Goal: Task Accomplishment & Management: Complete application form

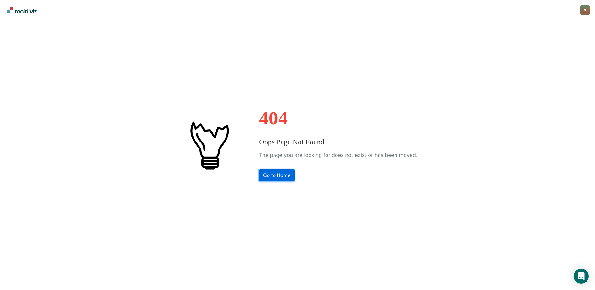
click at [288, 177] on link "Go to Home" at bounding box center [276, 175] width 35 height 12
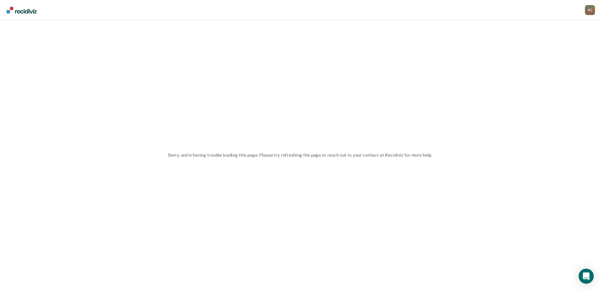
click at [408, 208] on div "Sorry, we’re having trouble loading this page. Please try refreshing the page o…" at bounding box center [300, 155] width 600 height 270
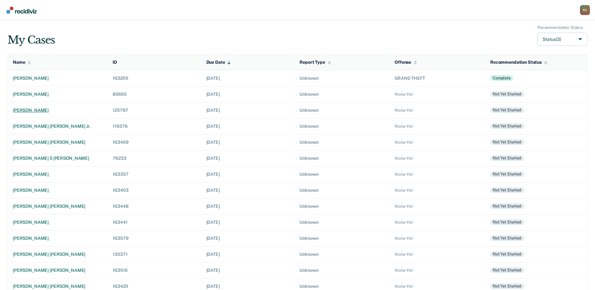
click at [30, 110] on div "samuel a colunga" at bounding box center [58, 110] width 90 height 5
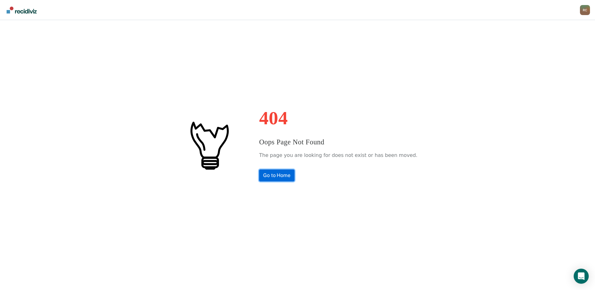
click at [295, 177] on link "Go to Home" at bounding box center [276, 175] width 35 height 12
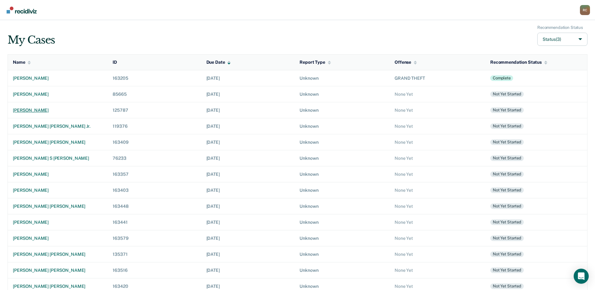
click at [38, 111] on div "[PERSON_NAME]" at bounding box center [58, 110] width 90 height 5
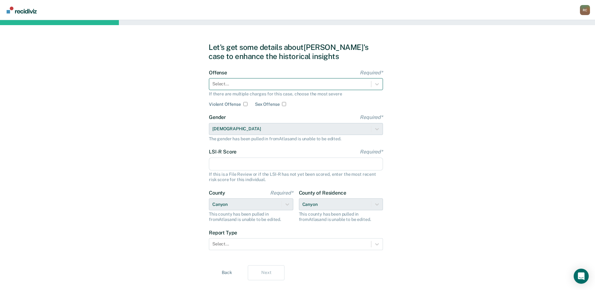
click at [272, 85] on div at bounding box center [290, 84] width 156 height 7
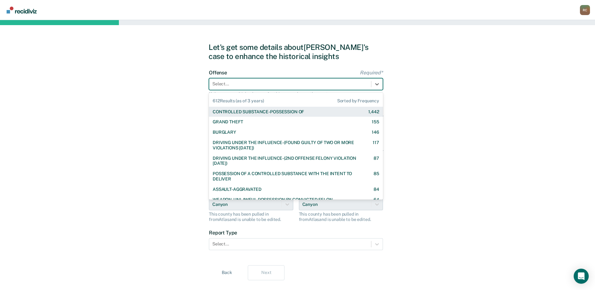
click at [277, 113] on div "CONTROLLED SUBSTANCE-POSSESSION OF" at bounding box center [258, 111] width 91 height 5
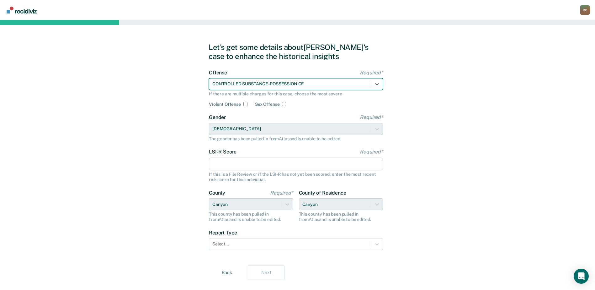
click at [243, 161] on input "LSI-R Score Required*" at bounding box center [296, 164] width 174 height 13
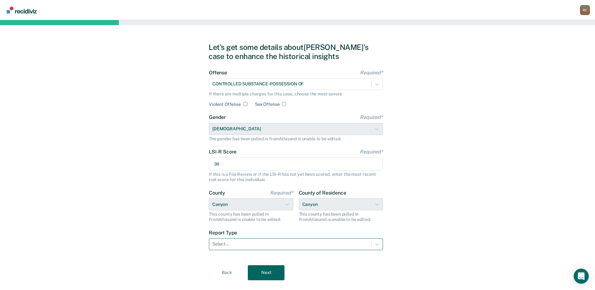
type input "30"
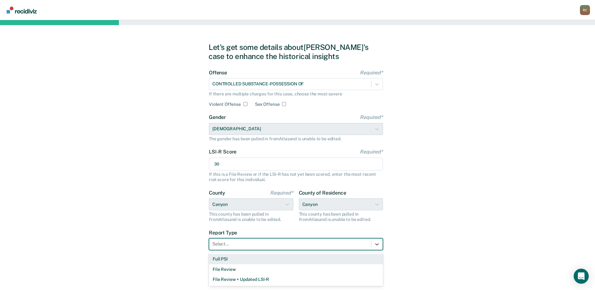
click at [265, 246] on div at bounding box center [290, 244] width 156 height 7
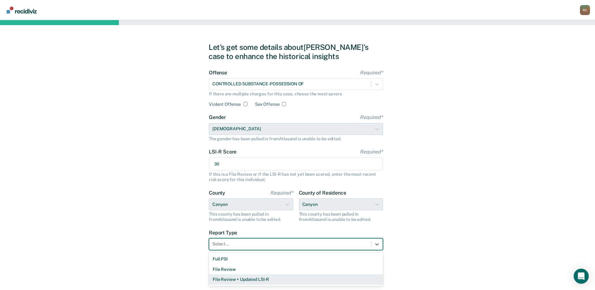
click at [240, 279] on div "File Review + Updated LSI-R" at bounding box center [296, 279] width 174 height 10
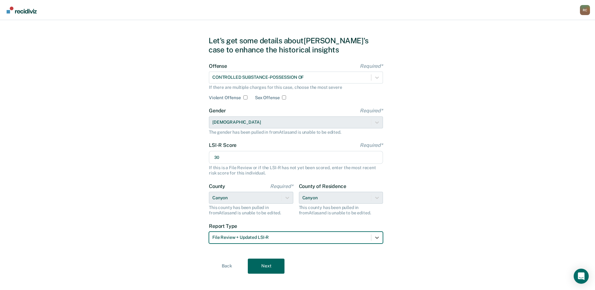
scroll to position [13, 0]
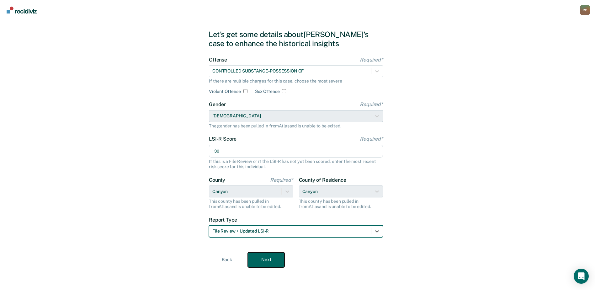
click at [267, 261] on button "Next" at bounding box center [266, 259] width 37 height 15
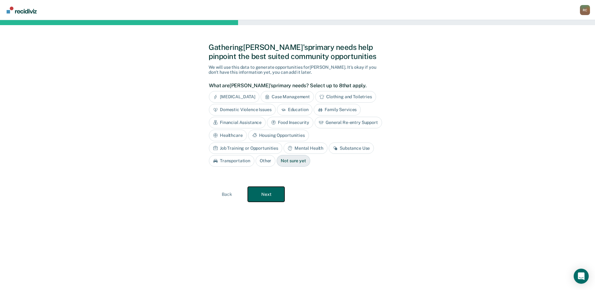
scroll to position [0, 0]
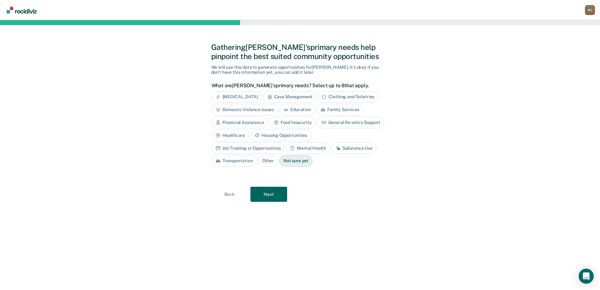
click at [331, 150] on div "Substance Use" at bounding box center [353, 149] width 45 height 12
click at [270, 194] on button "Next" at bounding box center [268, 194] width 37 height 15
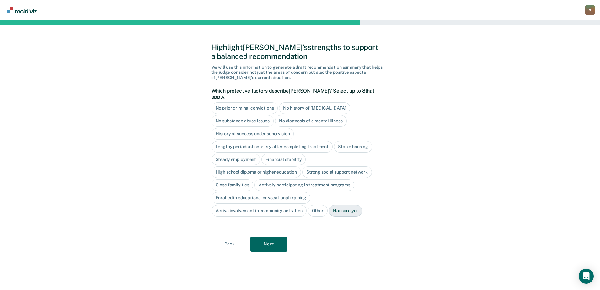
click at [241, 180] on div "Close family ties" at bounding box center [233, 185] width 42 height 12
click at [276, 239] on button "Next" at bounding box center [268, 244] width 37 height 15
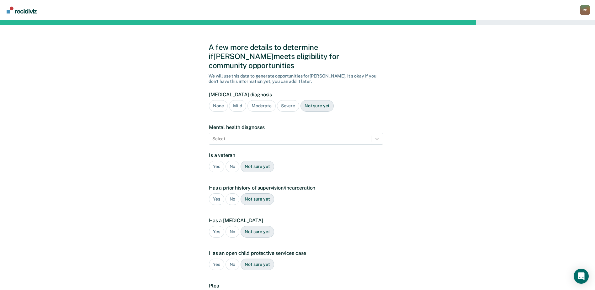
click at [317, 100] on div "Not sure yet" at bounding box center [317, 106] width 33 height 12
click at [268, 136] on div at bounding box center [290, 139] width 156 height 7
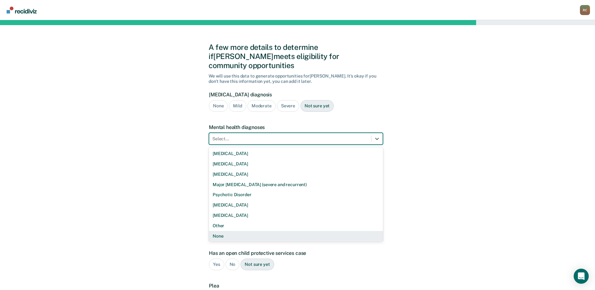
click at [224, 231] on div "None" at bounding box center [296, 236] width 174 height 10
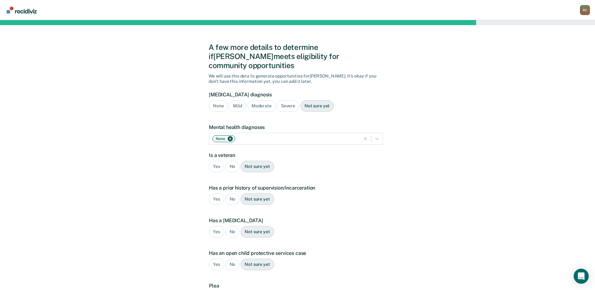
click at [229, 161] on div "No" at bounding box center [233, 167] width 14 height 12
click at [215, 193] on div "Yes" at bounding box center [216, 199] width 15 height 12
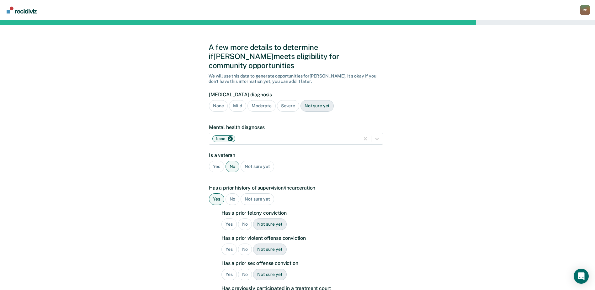
click at [225, 218] on div "Yes" at bounding box center [229, 224] width 15 height 12
click at [249, 244] on div "No" at bounding box center [245, 250] width 14 height 12
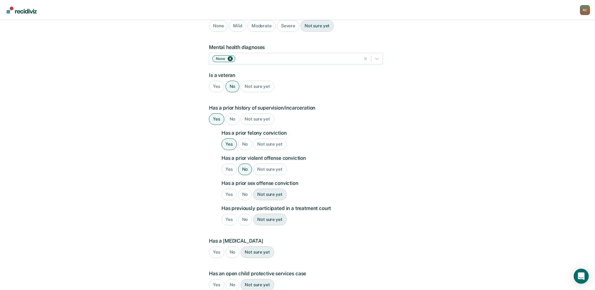
scroll to position [94, 0]
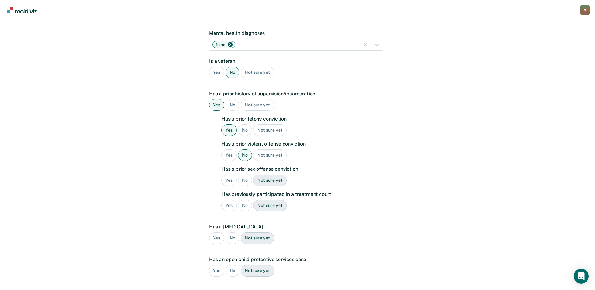
click at [244, 175] on div "No" at bounding box center [245, 181] width 14 height 12
click at [244, 200] on div "No" at bounding box center [245, 206] width 14 height 12
click at [233, 232] on div "No" at bounding box center [233, 238] width 14 height 12
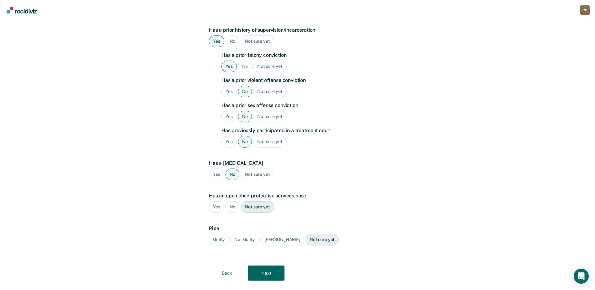
scroll to position [162, 0]
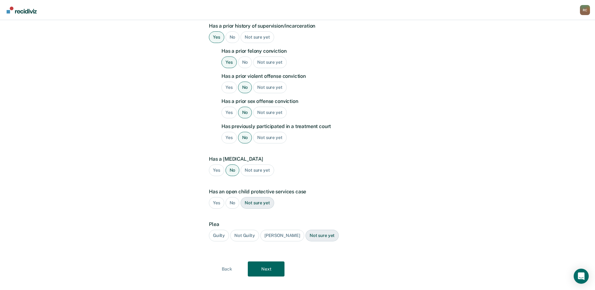
click at [234, 197] on div "No" at bounding box center [233, 203] width 14 height 12
click at [218, 230] on div "Guilty" at bounding box center [219, 236] width 20 height 12
click at [270, 261] on button "Next" at bounding box center [266, 268] width 37 height 15
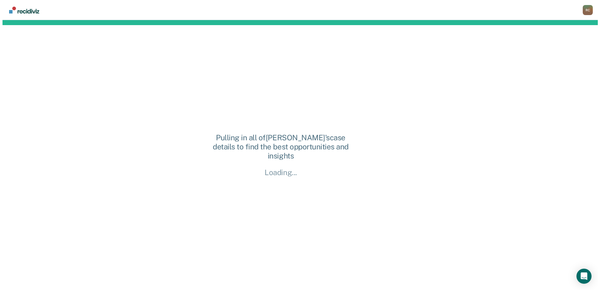
scroll to position [0, 0]
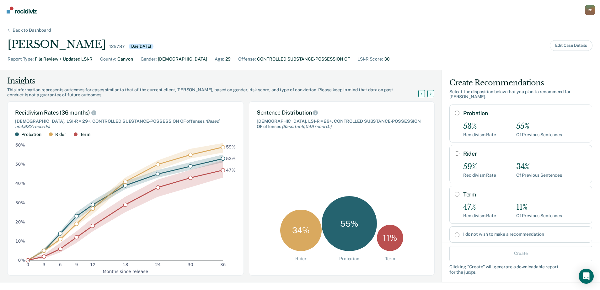
click at [455, 114] on input "Probation" at bounding box center [457, 112] width 5 height 5
radio input "true"
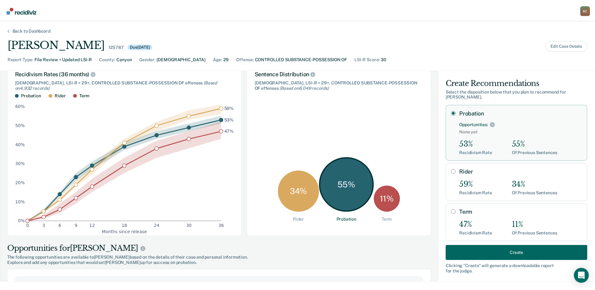
scroll to position [94, 0]
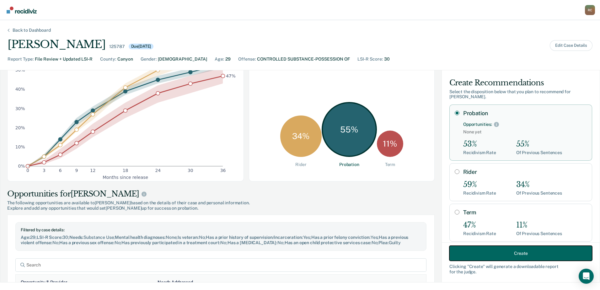
click at [497, 250] on button "Create" at bounding box center [520, 253] width 143 height 15
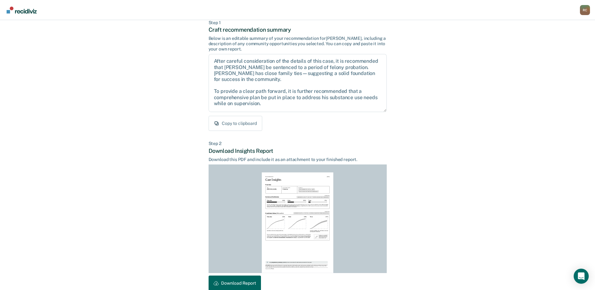
scroll to position [68, 0]
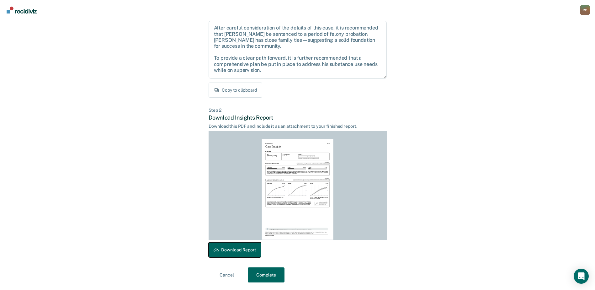
click at [233, 250] on button "Download Report" at bounding box center [235, 249] width 52 height 15
click at [264, 275] on button "Complete" at bounding box center [266, 274] width 37 height 15
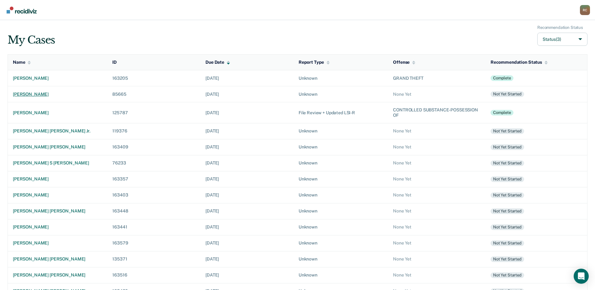
click at [42, 94] on div "[PERSON_NAME]" at bounding box center [57, 94] width 89 height 5
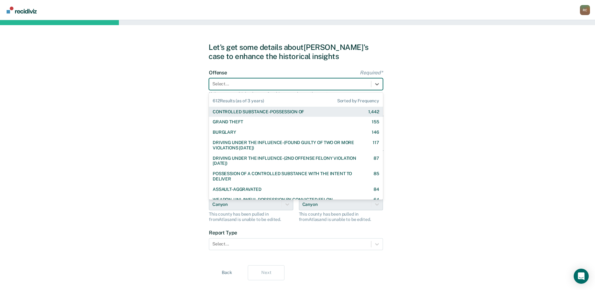
click at [236, 86] on div at bounding box center [290, 84] width 156 height 7
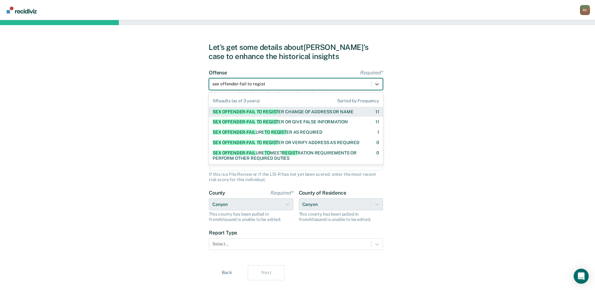
type input "sex offender-fail to register"
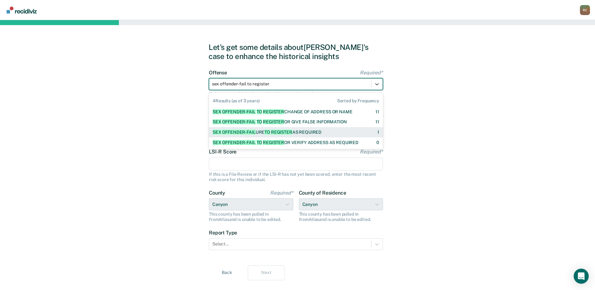
click at [294, 134] on div "SEX OFFENDER-FAIL URE TO REGISTER AS REQUIRED" at bounding box center [267, 132] width 109 height 5
checkbox input "true"
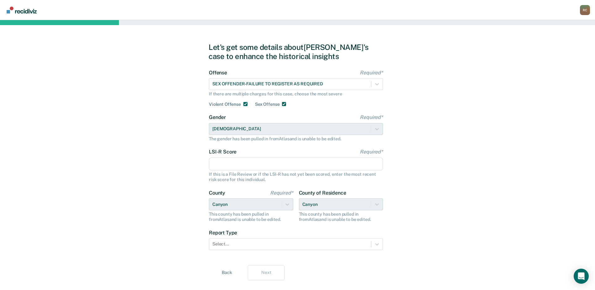
click at [250, 170] on input "LSI-R Score Required*" at bounding box center [296, 164] width 174 height 13
click at [452, 193] on div "Let's get some details about [PERSON_NAME]'s case to enhance the historical ins…" at bounding box center [297, 161] width 595 height 283
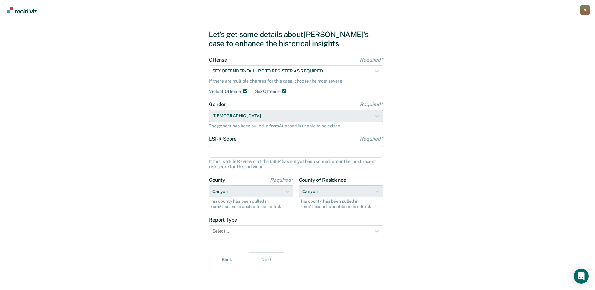
click at [237, 154] on input "LSI-R Score Required*" at bounding box center [296, 151] width 174 height 13
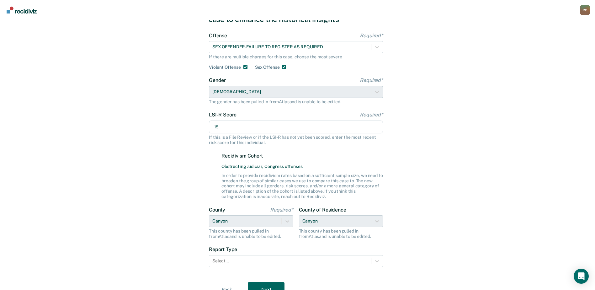
scroll to position [67, 0]
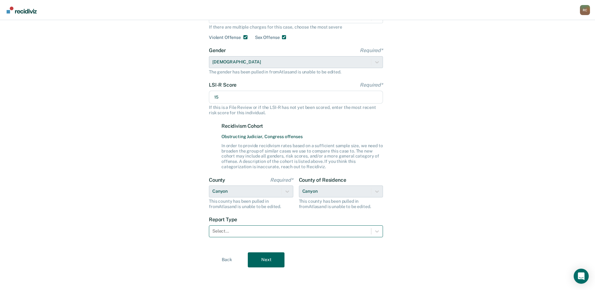
type input "15"
click at [251, 234] on div at bounding box center [290, 231] width 156 height 7
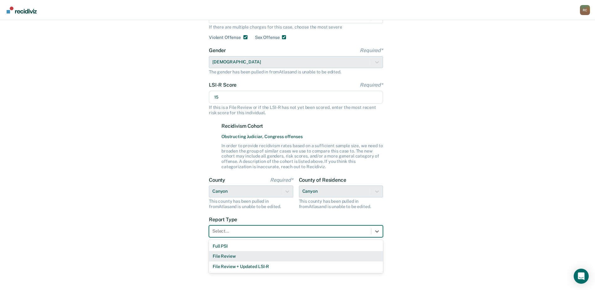
click at [237, 260] on div "File Review" at bounding box center [296, 256] width 174 height 10
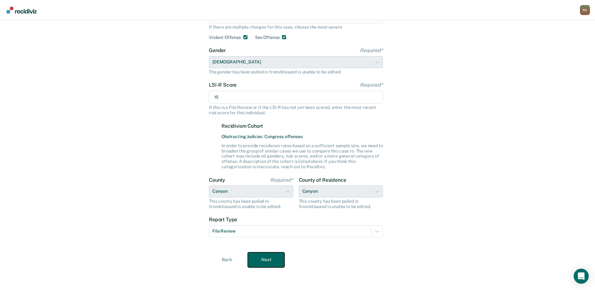
click at [264, 262] on button "Next" at bounding box center [266, 259] width 37 height 15
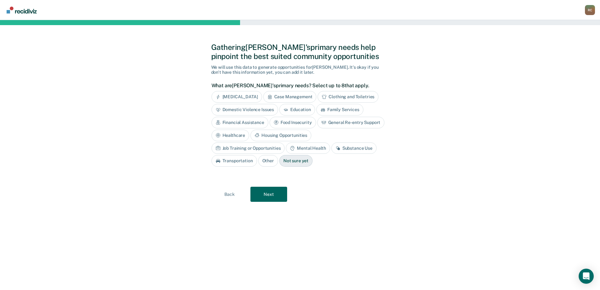
click at [279, 162] on div "Not sure yet" at bounding box center [295, 161] width 33 height 12
click at [272, 197] on button "Next" at bounding box center [268, 194] width 37 height 15
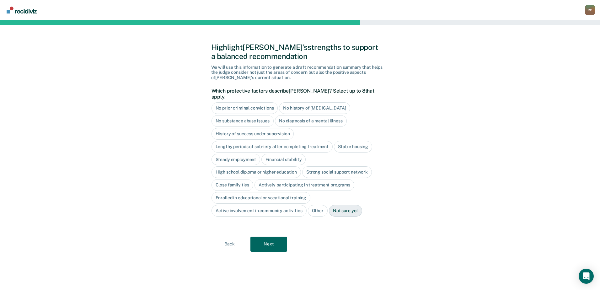
click at [338, 208] on div "Not sure yet" at bounding box center [345, 211] width 33 height 12
click at [270, 245] on button "Next" at bounding box center [268, 244] width 37 height 15
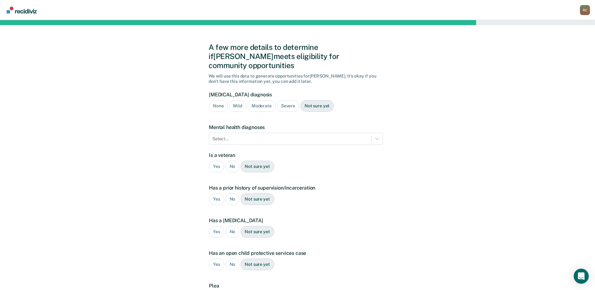
click at [323, 100] on div "Not sure yet" at bounding box center [317, 106] width 33 height 12
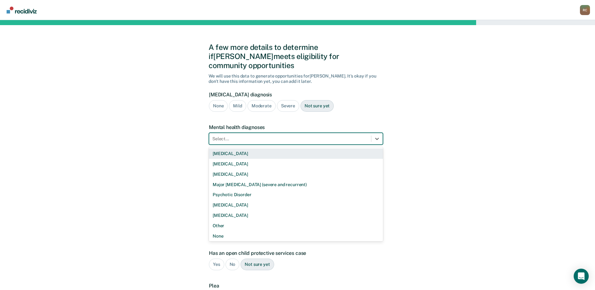
click at [286, 136] on div at bounding box center [290, 139] width 156 height 7
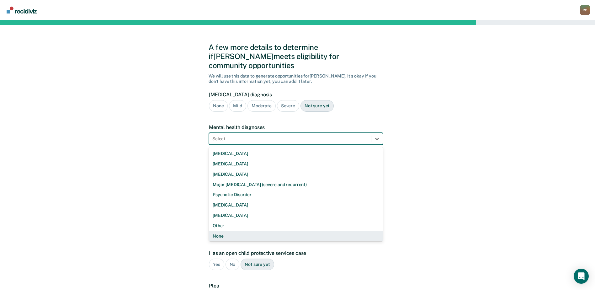
click at [248, 231] on div "None" at bounding box center [296, 236] width 174 height 10
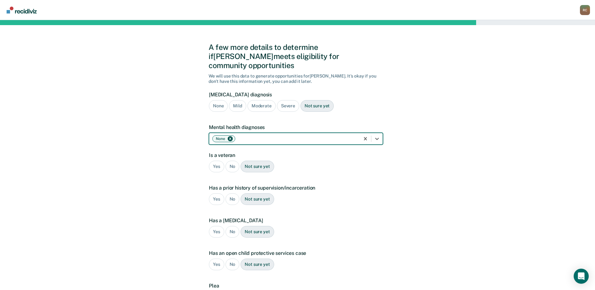
click at [234, 161] on div "No" at bounding box center [233, 167] width 14 height 12
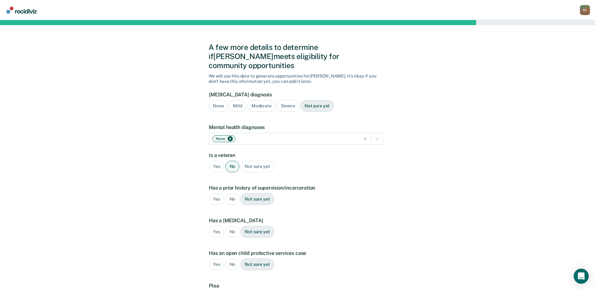
click at [213, 193] on div "Yes" at bounding box center [216, 199] width 15 height 12
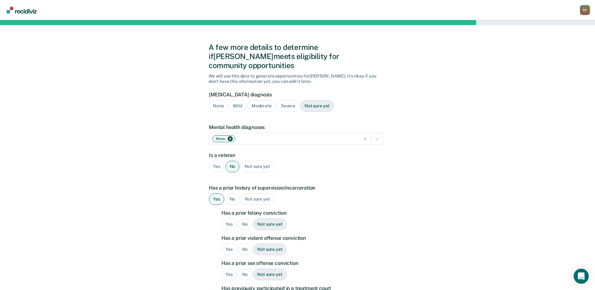
click at [229, 218] on div "Yes" at bounding box center [229, 224] width 15 height 12
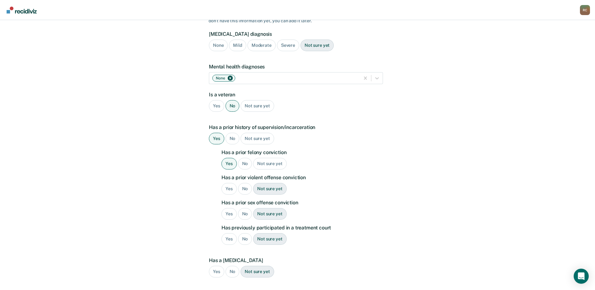
scroll to position [63, 0]
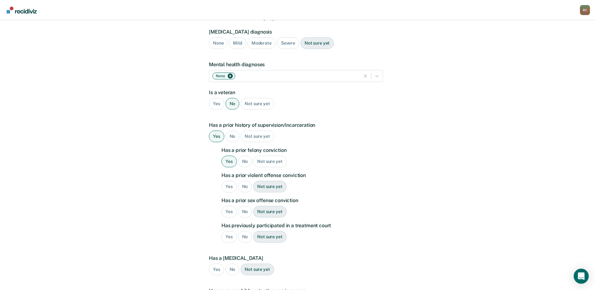
click at [228, 181] on div "Yes" at bounding box center [229, 187] width 15 height 12
click at [266, 181] on div "Not sure yet" at bounding box center [269, 187] width 33 height 12
click at [232, 206] on div "Yes" at bounding box center [229, 212] width 15 height 12
click at [242, 231] on div "No" at bounding box center [245, 237] width 14 height 12
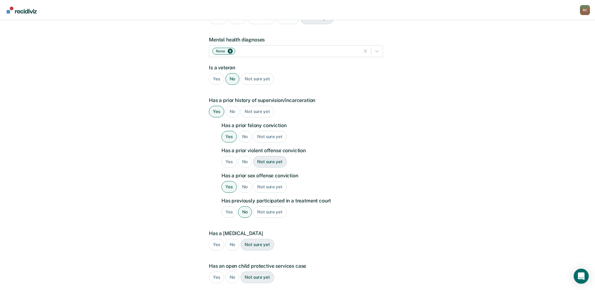
scroll to position [126, 0]
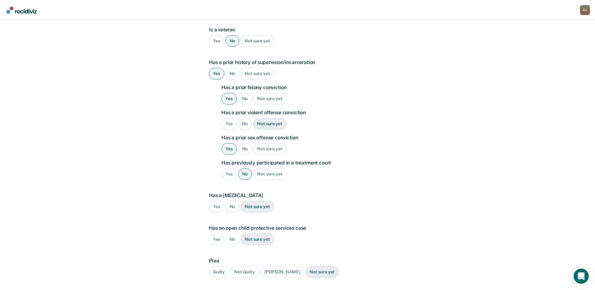
click at [232, 201] on div "No" at bounding box center [233, 207] width 14 height 12
click at [230, 234] on div "No" at bounding box center [233, 240] width 14 height 12
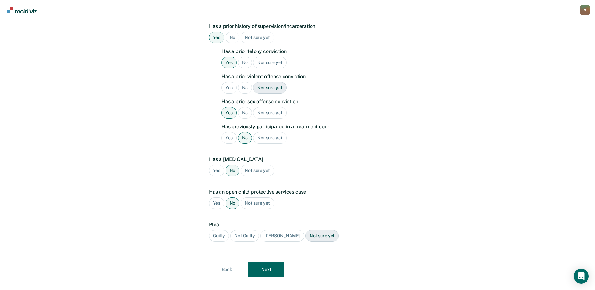
scroll to position [162, 0]
click at [225, 230] on div "Guilty" at bounding box center [219, 236] width 20 height 12
click at [226, 82] on div "Yes" at bounding box center [229, 88] width 15 height 12
click at [229, 261] on button "Back" at bounding box center [227, 268] width 37 height 15
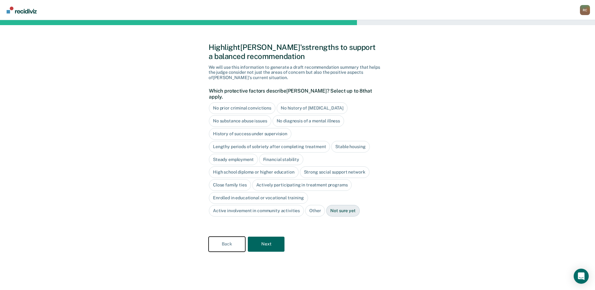
scroll to position [0, 0]
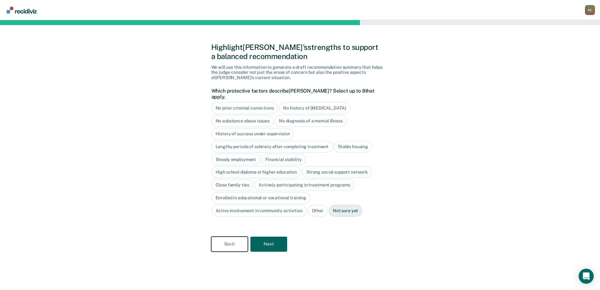
click at [226, 243] on button "Back" at bounding box center [229, 244] width 37 height 15
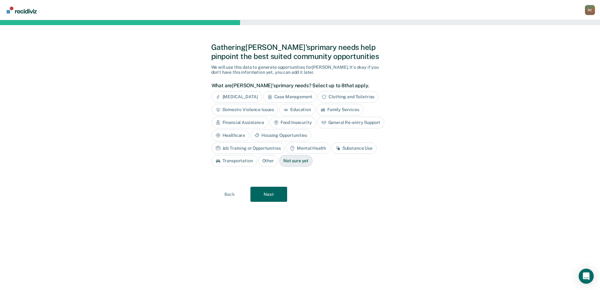
click at [278, 155] on div "Other" at bounding box center [268, 161] width 20 height 12
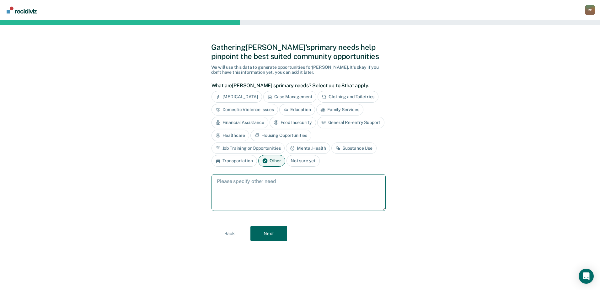
click at [304, 188] on textarea at bounding box center [299, 192] width 174 height 37
type textarea "sex offender treatment"
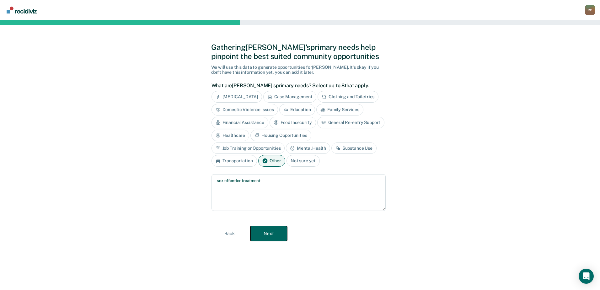
click at [269, 238] on button "Next" at bounding box center [268, 233] width 37 height 15
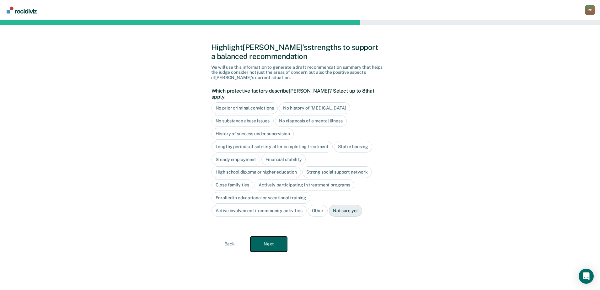
click at [270, 238] on button "Next" at bounding box center [268, 244] width 37 height 15
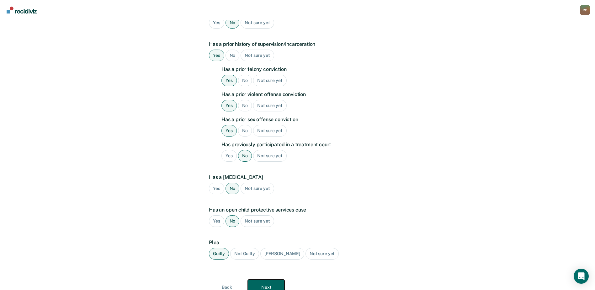
scroll to position [162, 0]
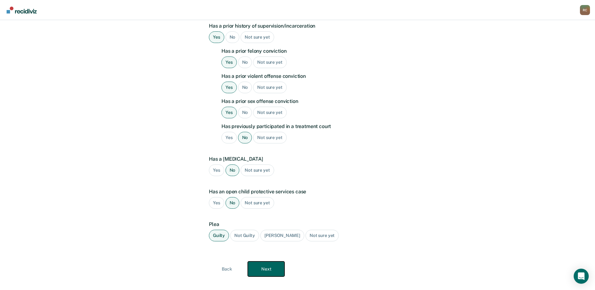
click at [272, 261] on button "Next" at bounding box center [266, 268] width 37 height 15
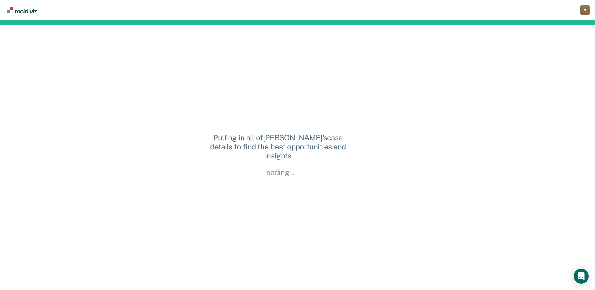
scroll to position [0, 0]
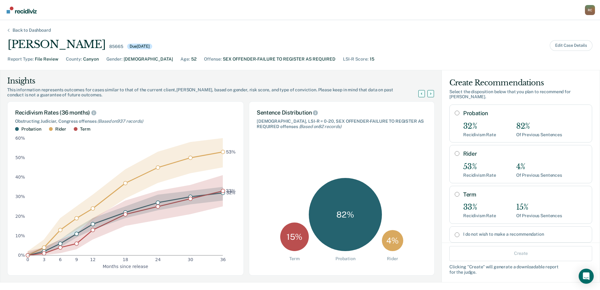
click at [455, 114] on input "Probation" at bounding box center [457, 112] width 5 height 5
radio input "true"
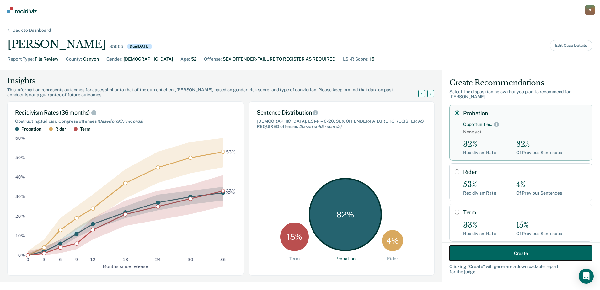
click at [498, 257] on button "Create" at bounding box center [520, 253] width 143 height 15
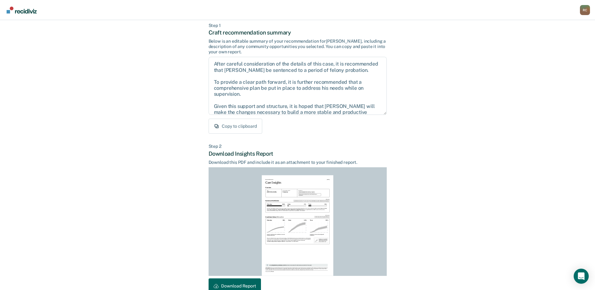
scroll to position [68, 0]
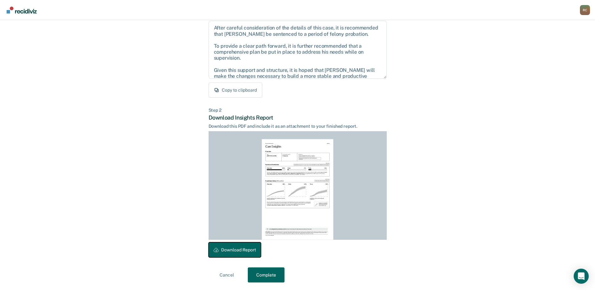
click at [241, 253] on button "Download Report" at bounding box center [235, 249] width 52 height 15
